Goal: Task Accomplishment & Management: Complete application form

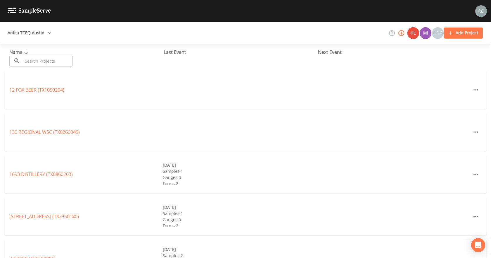
click at [48, 31] on icon "button" at bounding box center [50, 33] width 6 height 6
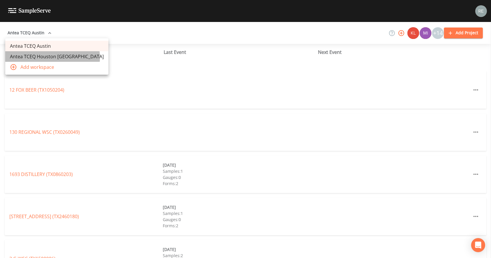
click at [52, 57] on link "Antea TCEQ Houston San Antonio" at bounding box center [56, 56] width 103 height 11
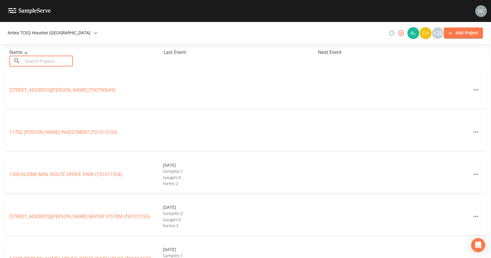
click at [54, 65] on input "text" at bounding box center [48, 61] width 50 height 11
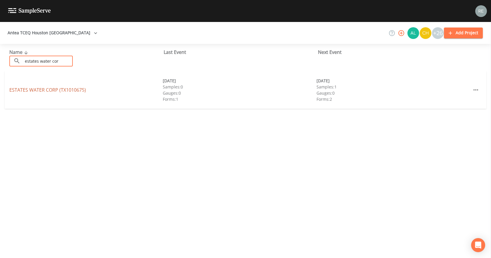
type input "estates water cor"
click at [55, 89] on link "ESTATES WATER CORP (TX1010675)" at bounding box center [47, 90] width 77 height 6
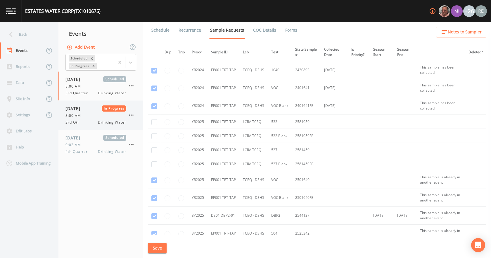
click at [90, 116] on div "8:00 AM" at bounding box center [96, 115] width 61 height 5
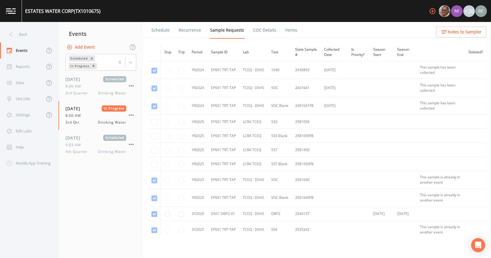
click at [289, 31] on link "Forms" at bounding box center [292, 30] width 14 height 16
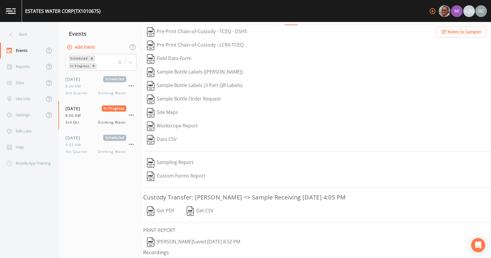
scroll to position [24, 0]
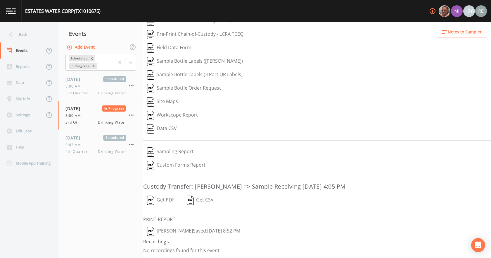
click at [216, 230] on button "[PERSON_NAME]  Saved: [DATE] 8:52 PM" at bounding box center [193, 230] width 101 height 13
click at [167, 199] on button "Get PDF" at bounding box center [160, 199] width 35 height 13
click at [31, 35] on div "Back" at bounding box center [26, 34] width 53 height 16
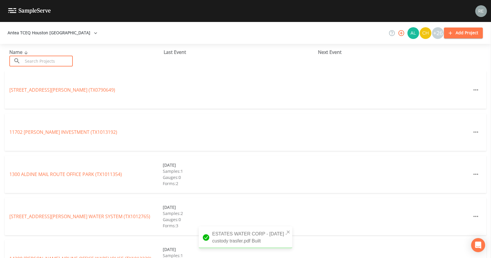
drag, startPoint x: 37, startPoint y: 59, endPoint x: 34, endPoint y: 59, distance: 3.0
click at [34, 59] on input "text" at bounding box center [48, 61] width 50 height 11
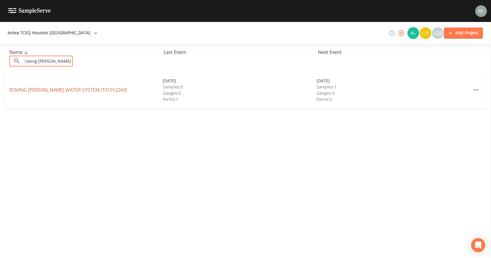
type input "roving [PERSON_NAME]"
click at [51, 91] on link "ROVING [PERSON_NAME] WATER SYSTEM (TX1012260)" at bounding box center [68, 90] width 118 height 6
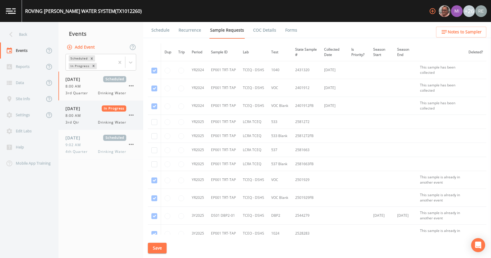
click at [68, 120] on span "3rd Qtr" at bounding box center [74, 122] width 17 height 5
click at [287, 32] on link "Forms" at bounding box center [292, 30] width 14 height 16
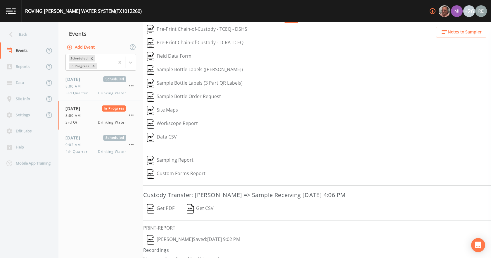
scroll to position [24, 0]
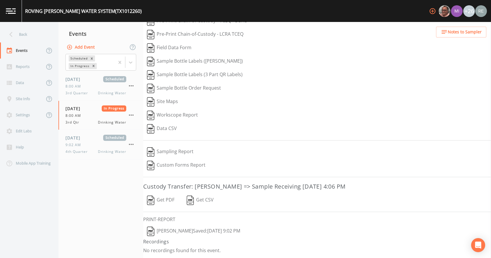
click at [189, 231] on button "[PERSON_NAME]  Saved: [DATE] 9:02 PM" at bounding box center [193, 230] width 101 height 13
click at [167, 200] on button "Get PDF" at bounding box center [160, 199] width 35 height 13
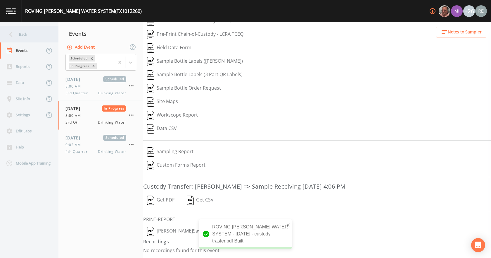
click at [35, 37] on div "Back" at bounding box center [26, 34] width 53 height 16
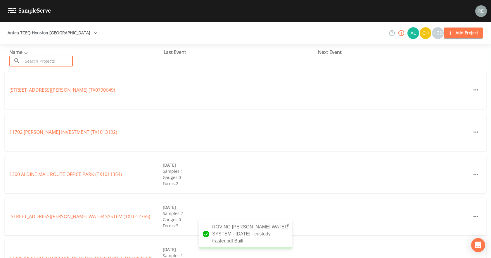
click at [45, 61] on input "text" at bounding box center [48, 61] width 50 height 11
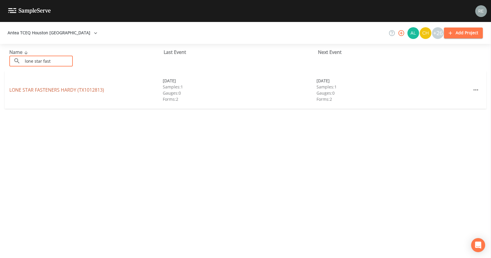
type input "lone star fast"
click at [56, 89] on link "LONE STAR FASTENERS HARDY (TX1012813)" at bounding box center [56, 90] width 95 height 6
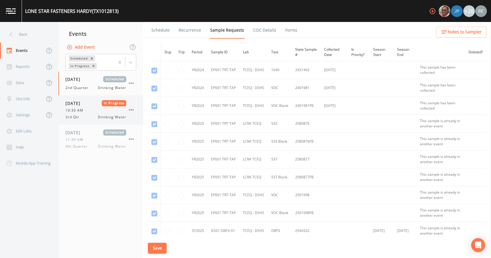
click at [68, 109] on span "10:30 AM" at bounding box center [76, 110] width 21 height 5
click at [285, 29] on link "Forms" at bounding box center [292, 30] width 14 height 16
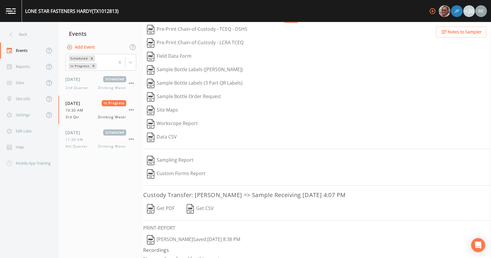
scroll to position [24, 0]
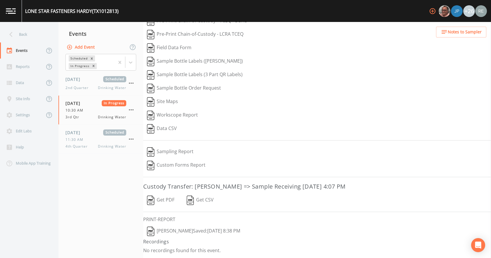
click at [174, 230] on button "[PERSON_NAME]  Saved: [DATE] 8:38 PM" at bounding box center [193, 230] width 101 height 13
click at [164, 200] on button "Get PDF" at bounding box center [160, 199] width 35 height 13
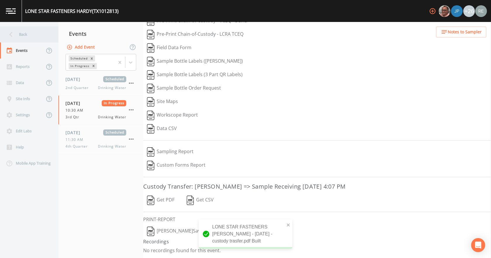
click at [37, 36] on div "Back" at bounding box center [26, 34] width 53 height 16
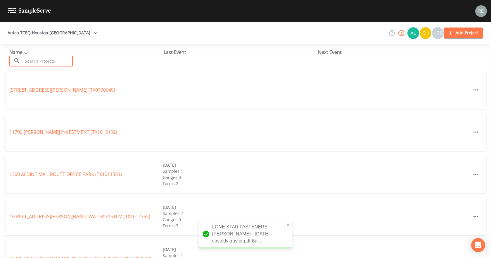
click at [47, 58] on input "text" at bounding box center [48, 61] width 50 height 11
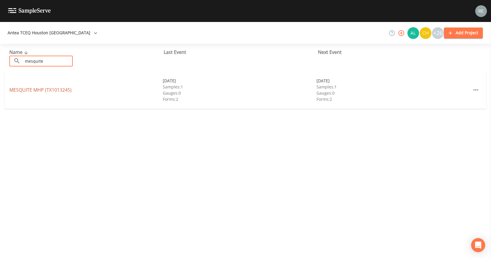
type input "mesquite"
click at [43, 88] on link "MESQUITE MHP (TX1013245)" at bounding box center [40, 90] width 62 height 6
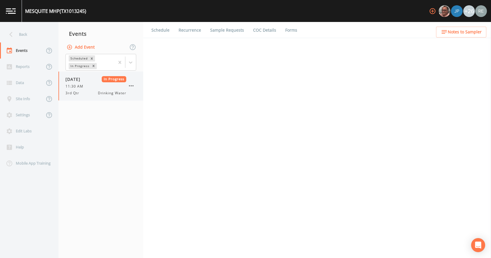
click at [76, 91] on span "3rd Qtr" at bounding box center [74, 92] width 17 height 5
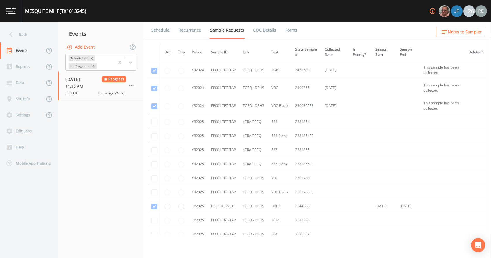
click at [286, 32] on link "Forms" at bounding box center [292, 30] width 14 height 16
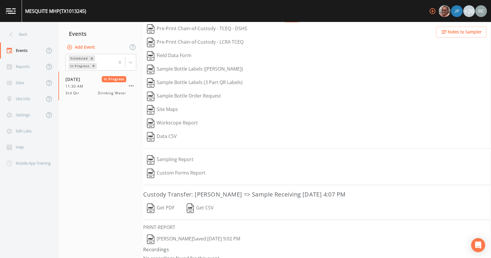
scroll to position [24, 0]
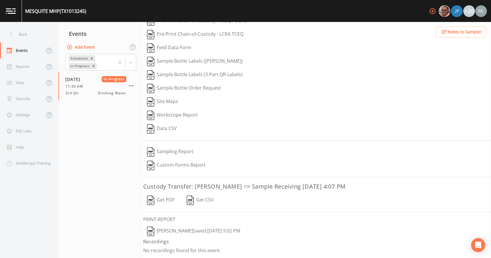
click at [167, 230] on button "[PERSON_NAME]  Saved: [DATE] 9:02 PM" at bounding box center [193, 230] width 101 height 13
click at [162, 200] on button "Get PDF" at bounding box center [160, 199] width 35 height 13
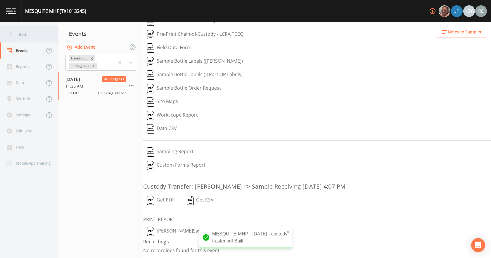
click at [27, 39] on div "Back" at bounding box center [26, 34] width 53 height 16
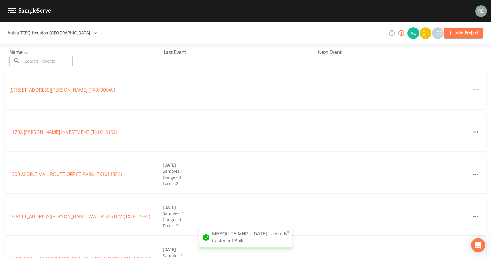
click at [39, 60] on input "text" at bounding box center [48, 61] width 50 height 11
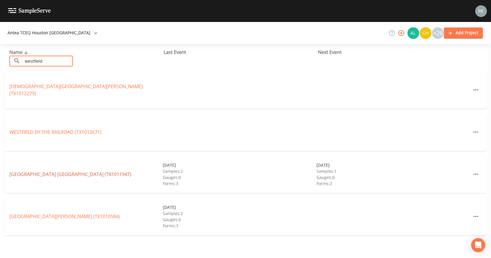
type input "westfield"
click at [72, 171] on link "[GEOGRAPHIC_DATA] (TX1011947)" at bounding box center [70, 174] width 122 height 6
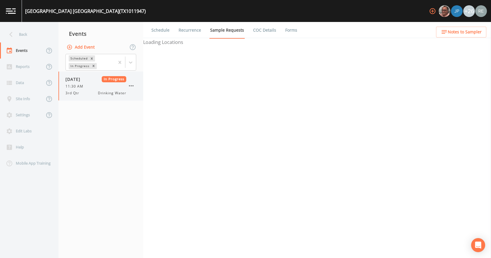
click at [76, 93] on span "3rd Qtr" at bounding box center [74, 92] width 17 height 5
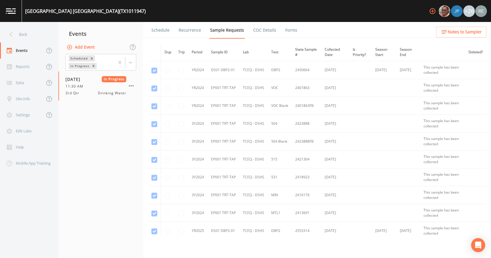
click at [290, 30] on link "Forms" at bounding box center [292, 30] width 14 height 16
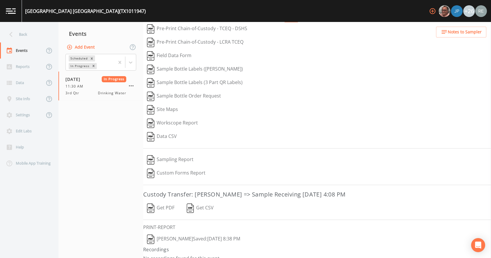
scroll to position [24, 0]
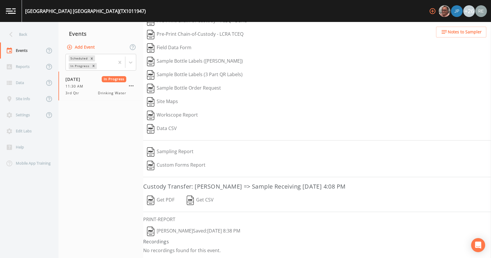
click at [204, 228] on button "[PERSON_NAME]  Saved: [DATE] 8:38 PM" at bounding box center [193, 230] width 101 height 13
click at [160, 199] on button "Get PDF" at bounding box center [160, 199] width 35 height 13
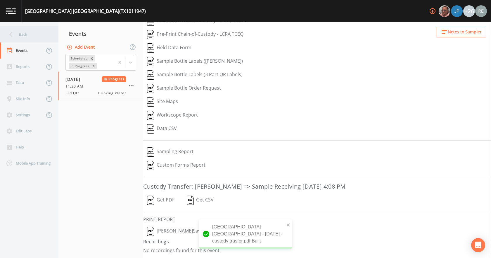
click at [37, 39] on div "Back" at bounding box center [26, 34] width 53 height 16
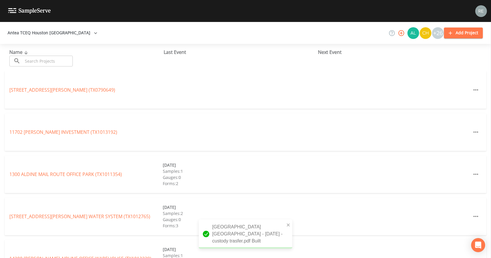
click at [41, 65] on input "text" at bounding box center [48, 61] width 50 height 11
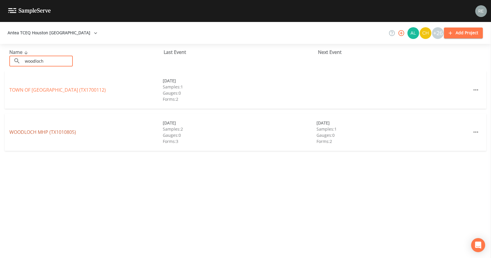
type input "woodloch"
click at [61, 130] on link "WOODLOCH MHP (TX1010805)" at bounding box center [42, 132] width 67 height 6
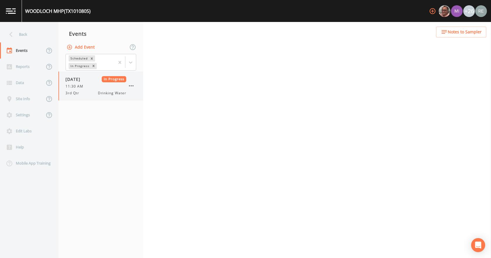
click at [77, 94] on span "3rd Qtr" at bounding box center [74, 92] width 17 height 5
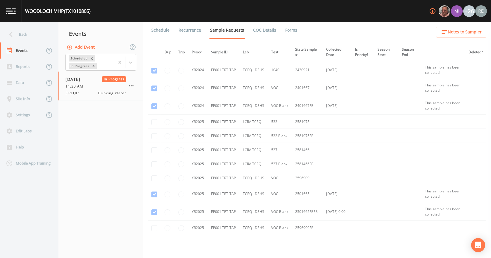
click at [285, 32] on link "Forms" at bounding box center [292, 30] width 14 height 16
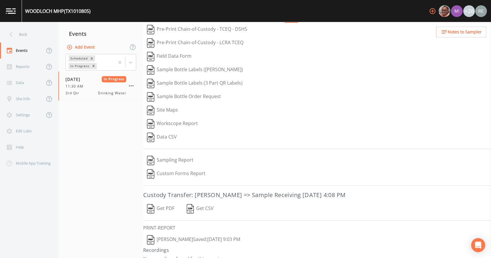
scroll to position [24, 0]
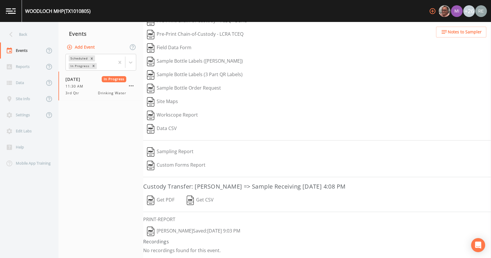
click at [180, 228] on button "[PERSON_NAME]  Saved: [DATE] 9:03 PM" at bounding box center [193, 230] width 101 height 13
click at [161, 197] on button "Get PDF" at bounding box center [160, 199] width 35 height 13
click at [27, 34] on div "Back" at bounding box center [26, 34] width 53 height 16
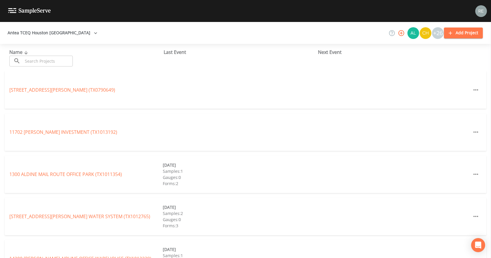
click at [36, 59] on input "text" at bounding box center [48, 61] width 50 height 11
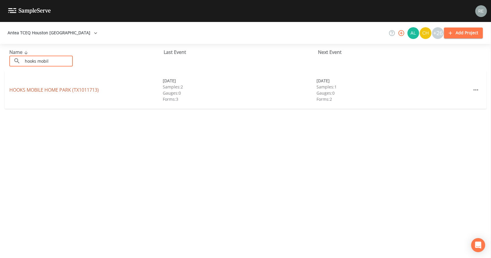
type input "hooks mobil"
click at [48, 90] on link "HOOKS [GEOGRAPHIC_DATA] (TX1011713)" at bounding box center [54, 90] width 90 height 6
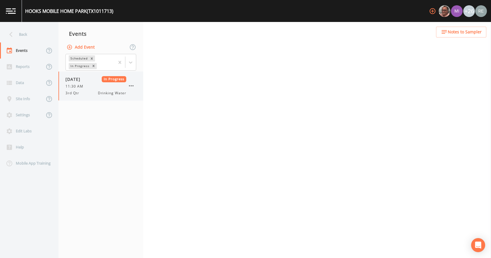
click at [76, 89] on div "[DATE] In Progress 11:30 AM 3rd Qtr Drinking Water" at bounding box center [96, 86] width 61 height 20
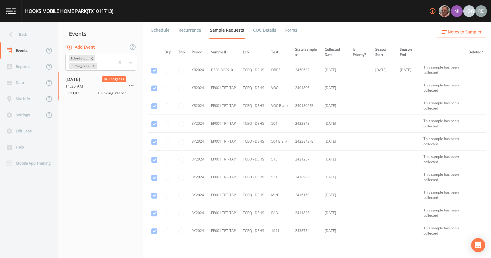
click at [287, 31] on link "Forms" at bounding box center [292, 30] width 14 height 16
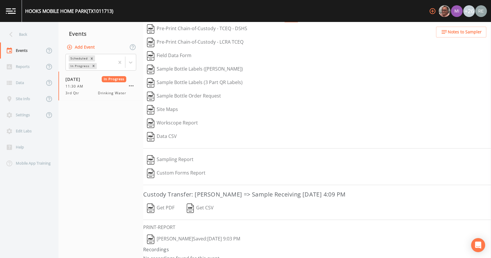
scroll to position [24, 0]
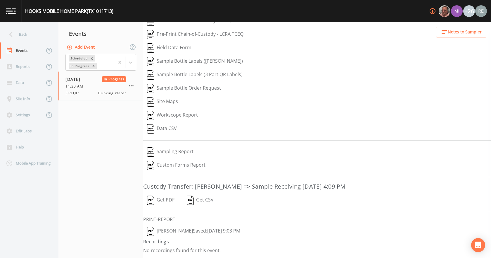
click at [204, 229] on button "[PERSON_NAME]  Saved: [DATE] 9:03 PM" at bounding box center [193, 230] width 101 height 13
drag, startPoint x: 167, startPoint y: 198, endPoint x: 174, endPoint y: 195, distance: 7.5
click at [167, 198] on button "Get PDF" at bounding box center [160, 199] width 35 height 13
click at [16, 25] on nav "Back Events Reports Data Site Info Settings Edit Labs Help Mobile App Training" at bounding box center [29, 140] width 59 height 236
click at [19, 33] on div "Back" at bounding box center [26, 34] width 53 height 16
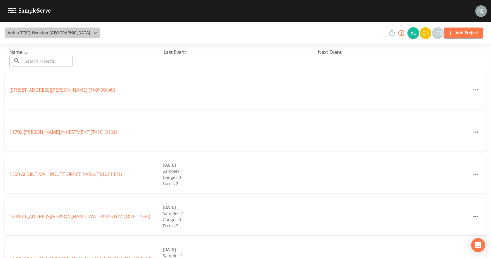
click at [53, 34] on button "Antea TCEQ Houston [GEOGRAPHIC_DATA]" at bounding box center [52, 32] width 94 height 11
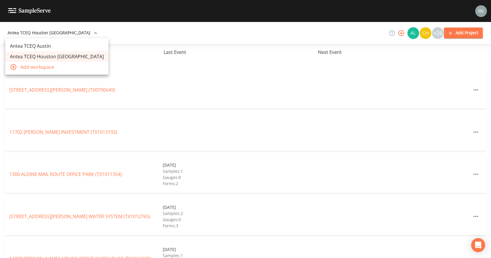
click at [52, 47] on link "Antea TCEQ Austin" at bounding box center [56, 46] width 103 height 11
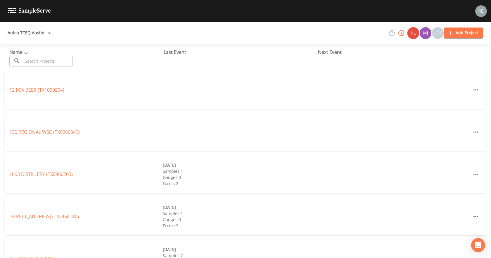
click at [40, 62] on input "text" at bounding box center [48, 61] width 50 height 11
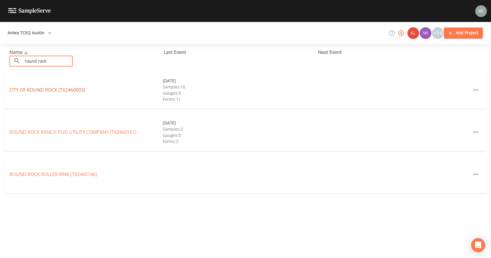
type input "round rock"
click at [22, 89] on link "CITY OF [GEOGRAPHIC_DATA] (TX2460003)" at bounding box center [47, 90] width 76 height 6
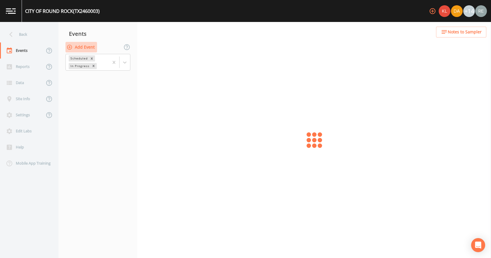
click at [79, 49] on button "Add Event" at bounding box center [82, 47] width 32 height 11
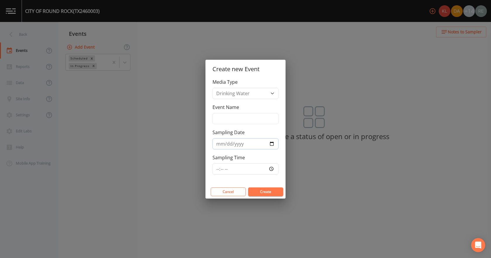
drag, startPoint x: 271, startPoint y: 143, endPoint x: 268, endPoint y: 149, distance: 7.0
click at [271, 143] on input "Sampling Date" at bounding box center [246, 143] width 66 height 11
type input "[DATE]"
click at [261, 195] on button "Create" at bounding box center [265, 191] width 35 height 9
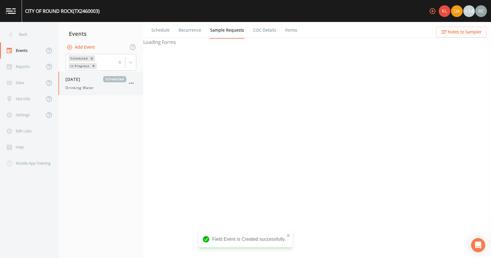
drag, startPoint x: 88, startPoint y: 88, endPoint x: 130, endPoint y: 90, distance: 41.9
click at [88, 89] on span "Drinking Water" at bounding box center [80, 87] width 28 height 5
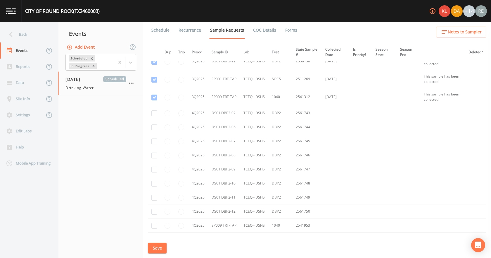
scroll to position [1580, 0]
click at [155, 113] on input "checkbox" at bounding box center [155, 113] width 6 height 6
checkbox input "true"
click at [153, 125] on input "checkbox" at bounding box center [155, 127] width 6 height 6
checkbox input "true"
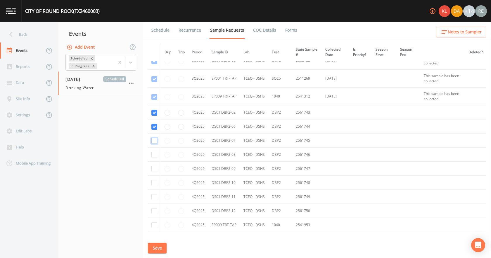
click at [155, 141] on input "checkbox" at bounding box center [155, 141] width 6 height 6
checkbox input "true"
drag, startPoint x: 154, startPoint y: 155, endPoint x: 154, endPoint y: 159, distance: 3.6
click at [154, 155] on input "checkbox" at bounding box center [155, 155] width 6 height 6
checkbox input "true"
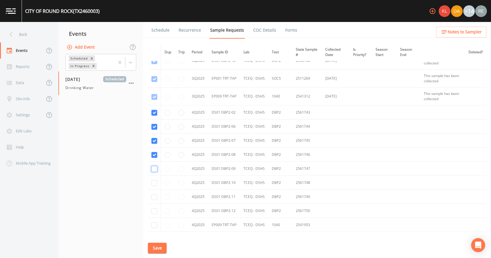
click at [152, 171] on input "checkbox" at bounding box center [155, 169] width 6 height 6
checkbox input "true"
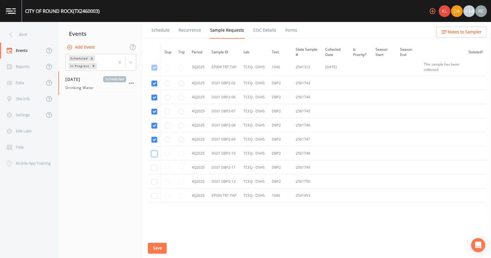
click at [154, 156] on input "checkbox" at bounding box center [155, 154] width 6 height 6
checkbox input "true"
click at [155, 166] on input "checkbox" at bounding box center [155, 168] width 6 height 6
checkbox input "true"
click at [154, 182] on input "checkbox" at bounding box center [155, 182] width 6 height 6
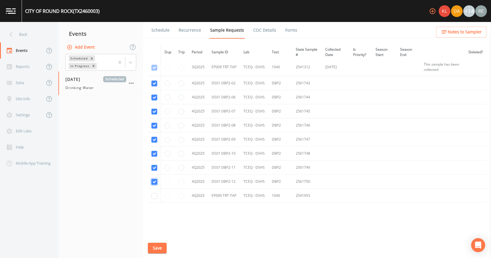
checkbox input "true"
click at [153, 196] on input "checkbox" at bounding box center [155, 196] width 6 height 6
checkbox input "true"
click at [149, 246] on button "Save" at bounding box center [157, 247] width 19 height 11
drag, startPoint x: 166, startPoint y: 32, endPoint x: 167, endPoint y: 38, distance: 7.0
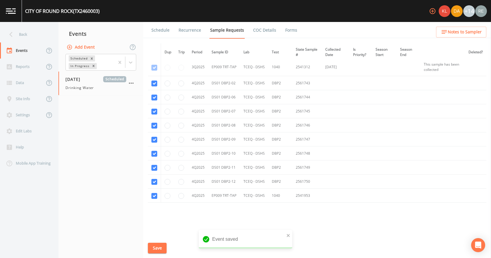
click at [166, 32] on link "Schedule" at bounding box center [161, 30] width 20 height 16
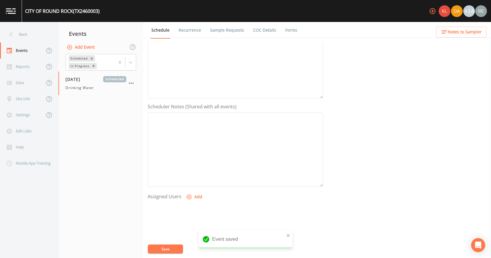
scroll to position [155, 0]
click at [194, 142] on button "Add" at bounding box center [195, 144] width 20 height 11
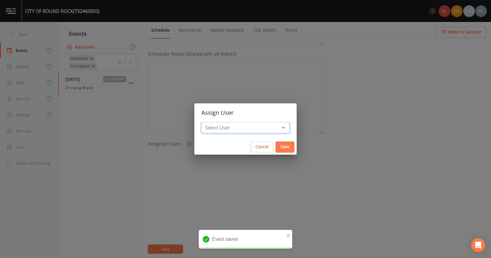
click at [224, 128] on select "Select User Kler Teran David Weber Joshua gere Paul Mike Franklin Rodolfo Ramir…" at bounding box center [246, 127] width 88 height 11
select select "cda467bf-2385-465e-b0d0-2ef008f7967e"
click at [217, 122] on select "Select User Kler Teran David Weber Joshua gere Paul Mike Franklin Rodolfo Ramir…" at bounding box center [246, 127] width 88 height 11
drag, startPoint x: 271, startPoint y: 145, endPoint x: 207, endPoint y: 203, distance: 86.1
click at [276, 145] on button "Save" at bounding box center [285, 146] width 19 height 11
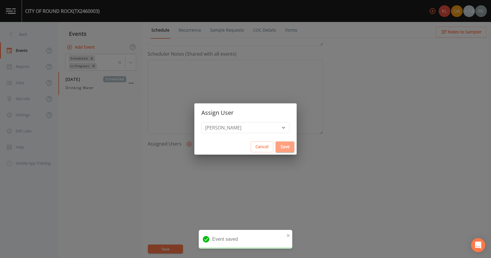
select select
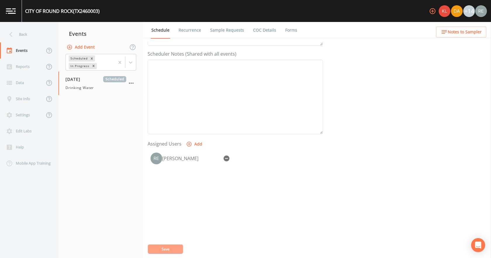
click at [175, 251] on button "Save" at bounding box center [165, 248] width 35 height 9
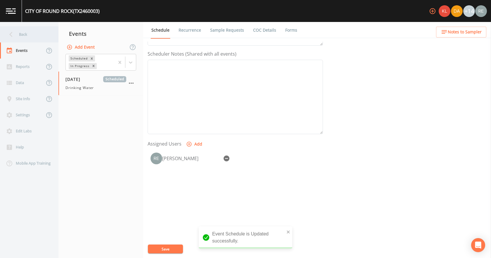
click at [24, 35] on div "Back" at bounding box center [26, 34] width 53 height 16
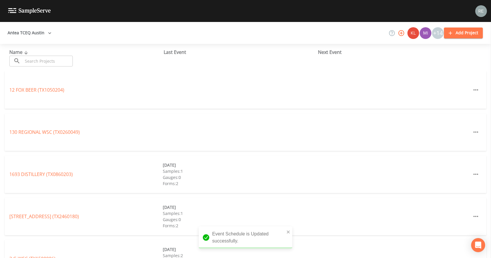
click at [36, 60] on input "text" at bounding box center [48, 61] width 50 height 11
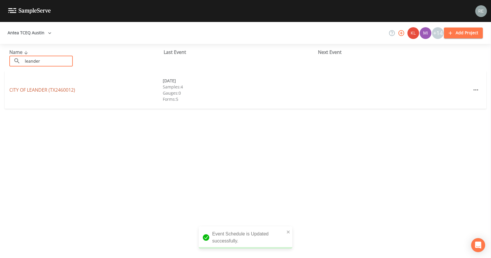
type input "leander"
click at [47, 89] on link "CITY OF LEANDER (TX2460012)" at bounding box center [42, 90] width 66 height 6
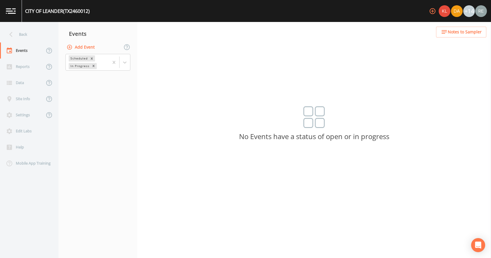
click at [82, 46] on button "Add Event" at bounding box center [82, 47] width 32 height 11
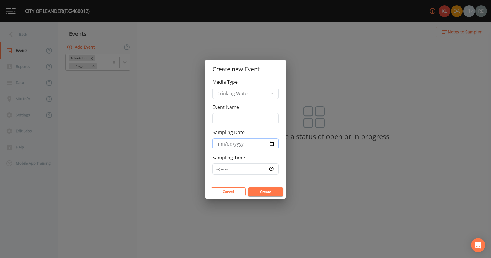
click at [271, 143] on input "Sampling Date" at bounding box center [246, 143] width 66 height 11
type input "2025-10-01"
click at [262, 187] on button "Create" at bounding box center [265, 191] width 35 height 9
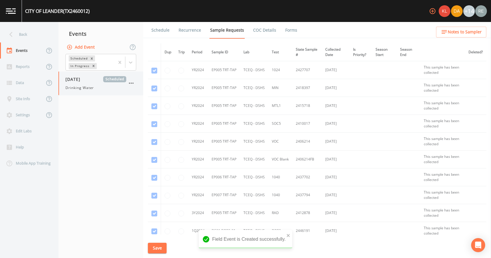
click at [85, 92] on div "10/01/2025 Scheduled Drinking Water" at bounding box center [101, 83] width 85 height 24
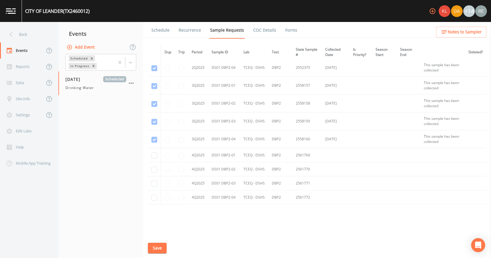
scroll to position [882, 0]
click at [154, 140] on input "checkbox" at bounding box center [155, 139] width 6 height 6
checkbox input "true"
click at [155, 152] on input "checkbox" at bounding box center [155, 153] width 6 height 6
checkbox input "true"
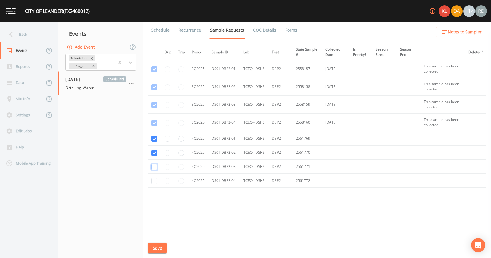
drag, startPoint x: 154, startPoint y: 169, endPoint x: 154, endPoint y: 172, distance: 2.9
click at [154, 169] on input "checkbox" at bounding box center [155, 167] width 6 height 6
checkbox input "true"
click at [153, 180] on input "checkbox" at bounding box center [155, 181] width 6 height 6
checkbox input "true"
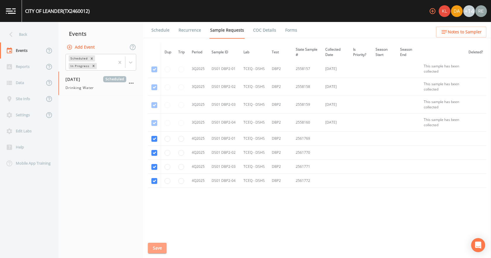
drag, startPoint x: 157, startPoint y: 246, endPoint x: 151, endPoint y: 245, distance: 6.0
click at [156, 246] on button "Save" at bounding box center [157, 247] width 19 height 11
click at [163, 250] on button "Save" at bounding box center [157, 247] width 19 height 11
click at [160, 33] on link "Schedule" at bounding box center [161, 30] width 20 height 16
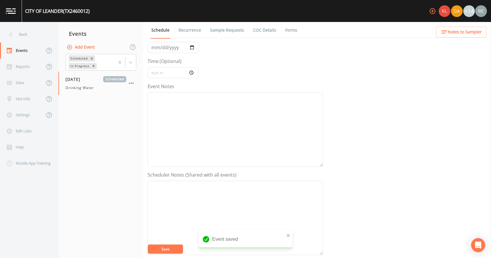
scroll to position [155, 0]
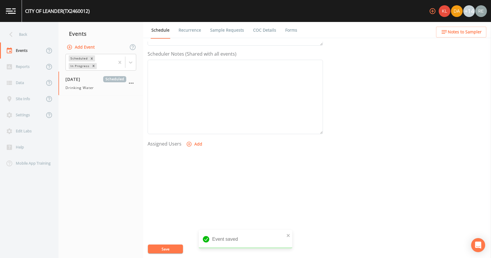
click at [199, 147] on button "Add" at bounding box center [195, 144] width 20 height 11
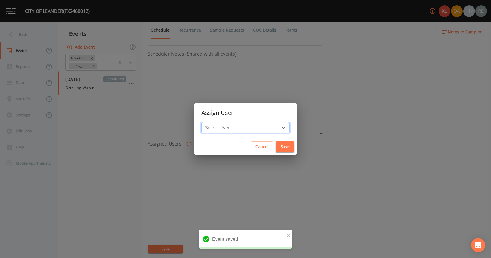
click at [249, 127] on select "Select User Kler Teran David Weber Joshua gere Paul Mike Franklin Rodolfo Ramir…" at bounding box center [246, 127] width 88 height 11
select select "cda467bf-2385-465e-b0d0-2ef008f7967e"
click at [217, 122] on select "Select User Kler Teran David Weber Joshua gere Paul Mike Franklin Rodolfo Ramir…" at bounding box center [246, 127] width 88 height 11
click at [276, 145] on button "Save" at bounding box center [285, 146] width 19 height 11
select select
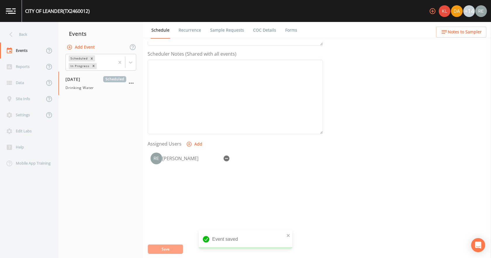
drag, startPoint x: 179, startPoint y: 247, endPoint x: 114, endPoint y: 108, distance: 153.4
click at [178, 246] on button "Save" at bounding box center [165, 248] width 35 height 9
click at [27, 35] on div "Back" at bounding box center [26, 34] width 53 height 16
